Goal: Book appointment/travel/reservation

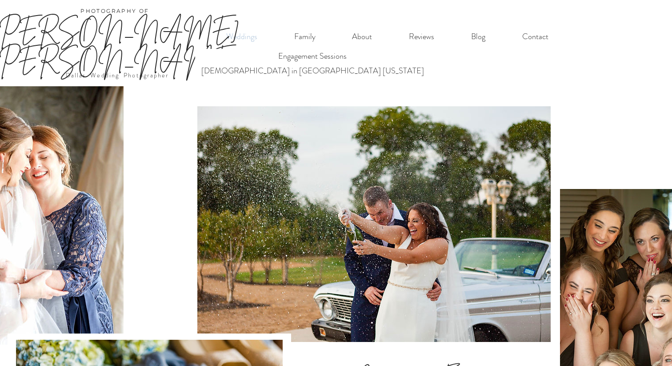
click at [249, 36] on p "Weddings" at bounding box center [242, 37] width 40 height 18
click at [308, 37] on p "Family" at bounding box center [305, 37] width 30 height 18
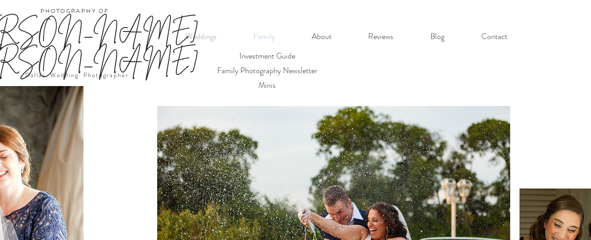
click at [270, 36] on p "Family" at bounding box center [264, 37] width 30 height 18
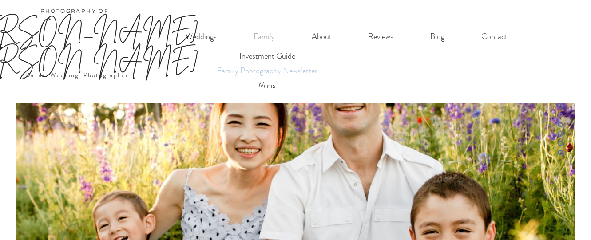
click at [265, 71] on p "Family Photography Newsletter" at bounding box center [267, 71] width 108 height 15
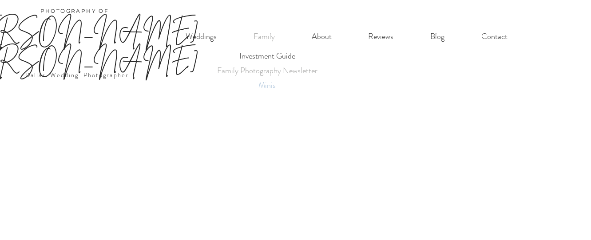
click at [265, 86] on p "Minis" at bounding box center [267, 85] width 25 height 15
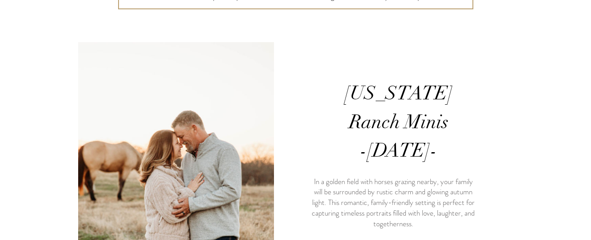
scroll to position [201, 0]
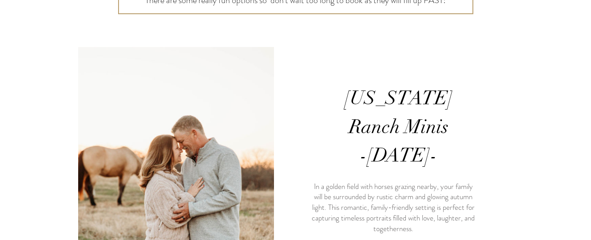
click at [248, 149] on img "main content" at bounding box center [176, 166] width 196 height 239
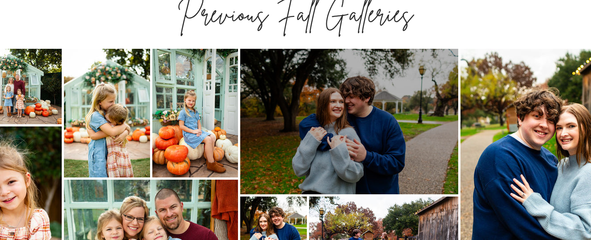
scroll to position [1009, 0]
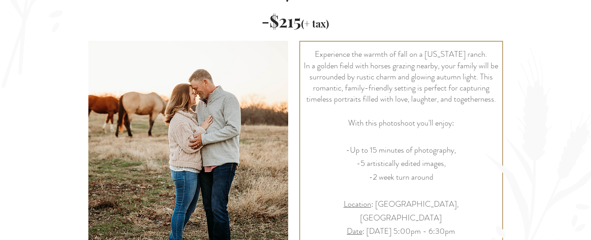
scroll to position [259, 0]
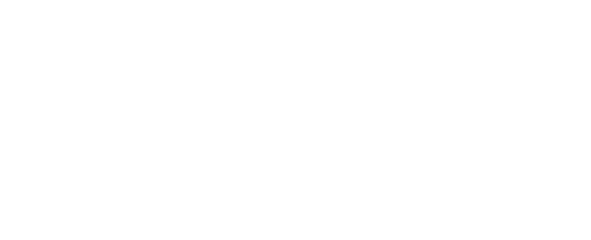
scroll to position [2715, 0]
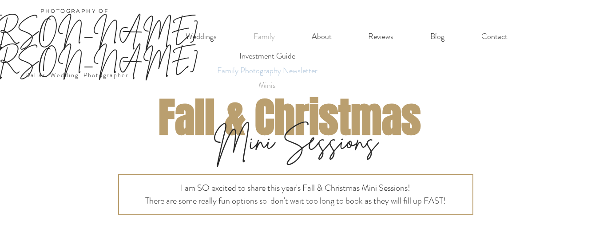
click at [266, 70] on p "Family Photography Newsletter" at bounding box center [267, 71] width 108 height 15
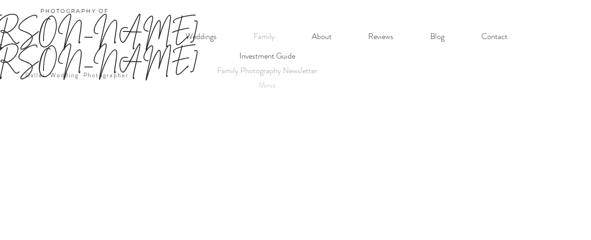
click at [267, 84] on p "Minis" at bounding box center [267, 85] width 25 height 15
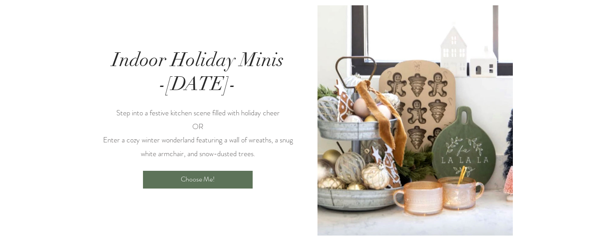
scroll to position [504, 0]
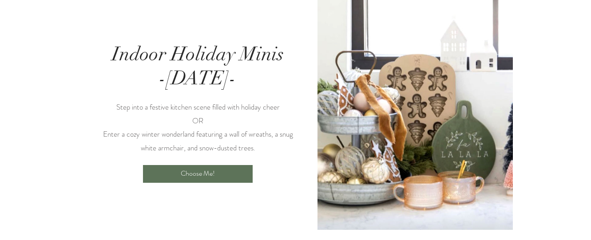
click at [363, 80] on img at bounding box center [415, 115] width 195 height 231
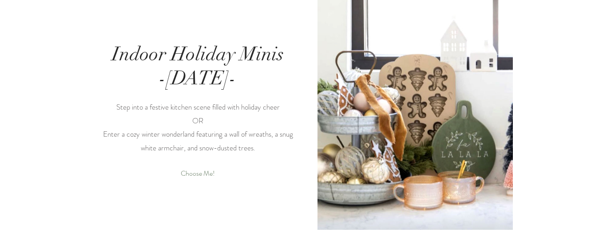
click at [205, 169] on span "Choose Me!" at bounding box center [198, 174] width 34 height 10
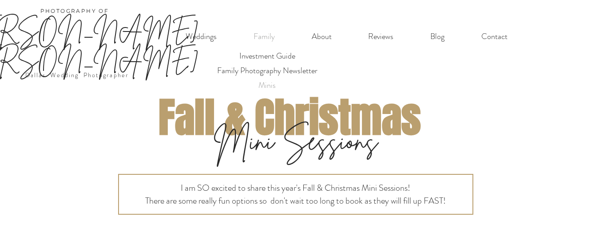
scroll to position [504, 0]
